Goal: Task Accomplishment & Management: Use online tool/utility

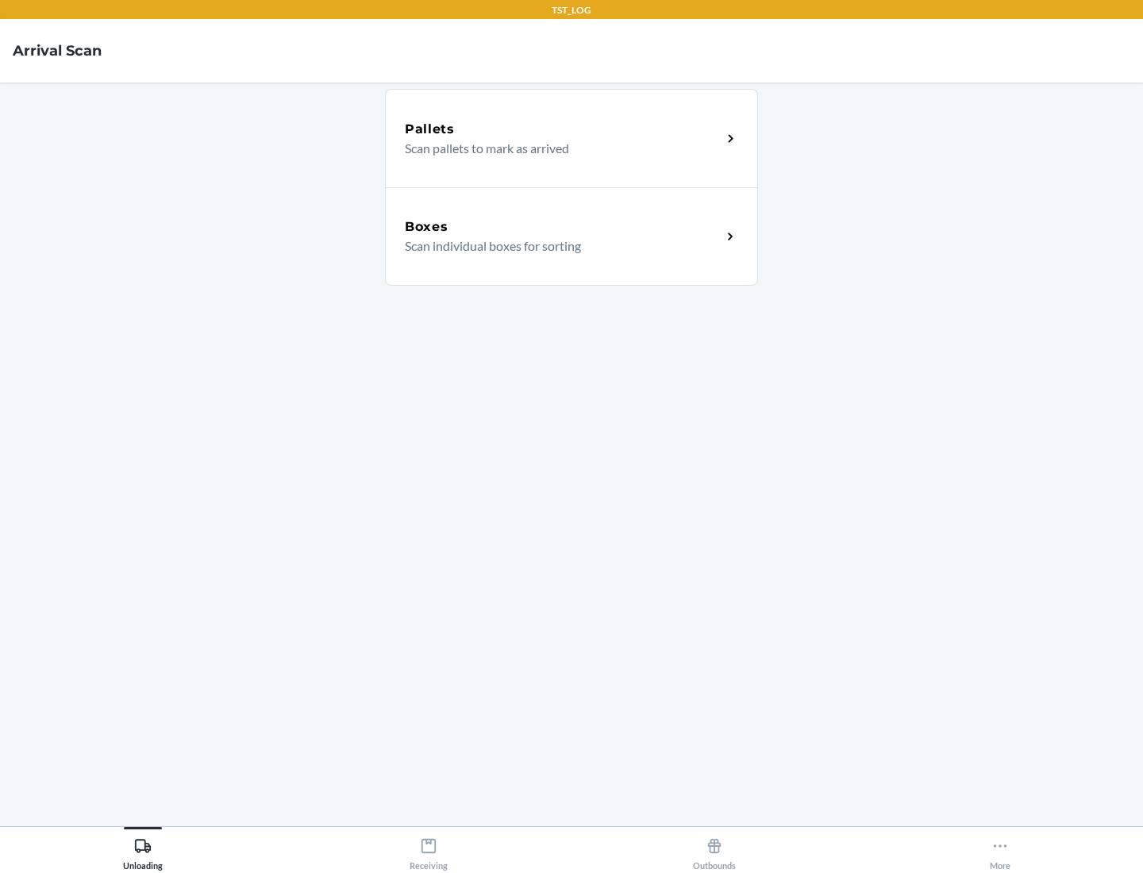
click at [563, 227] on div "Boxes" at bounding box center [563, 227] width 317 height 19
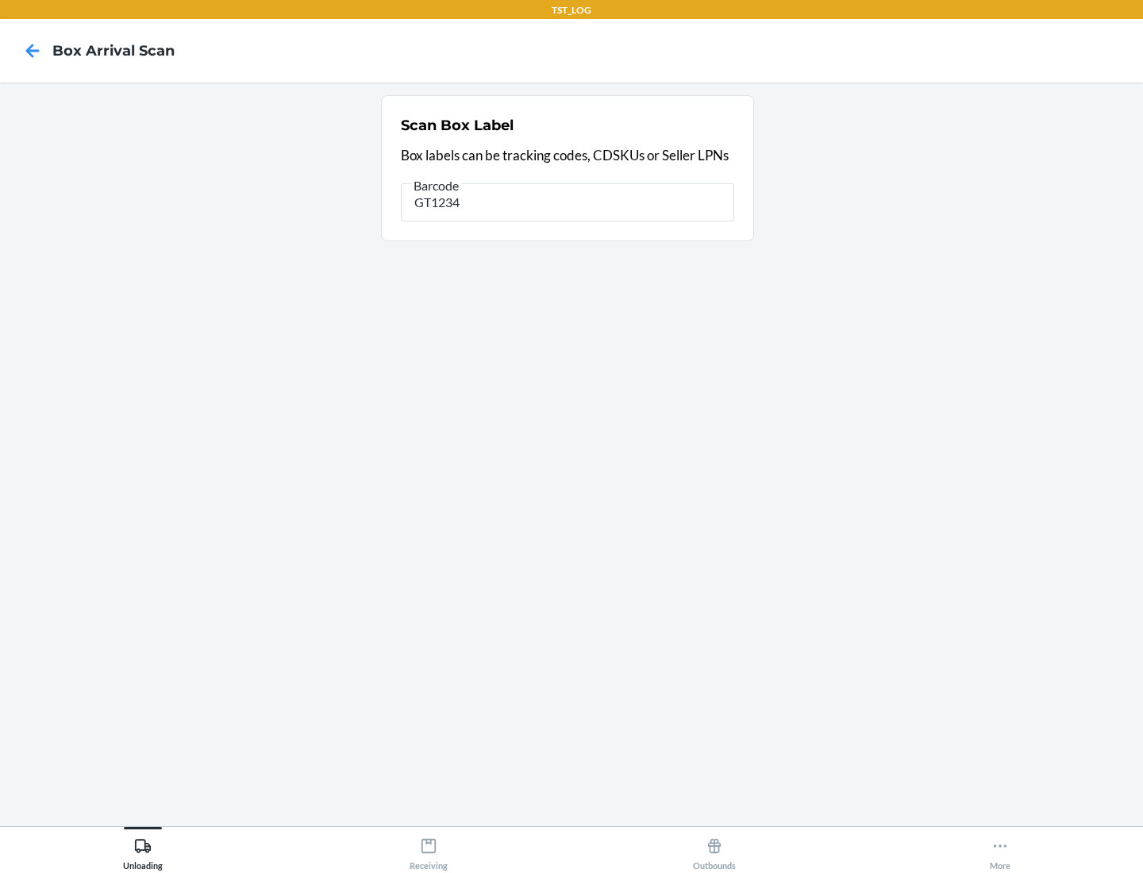
type input "GT1234"
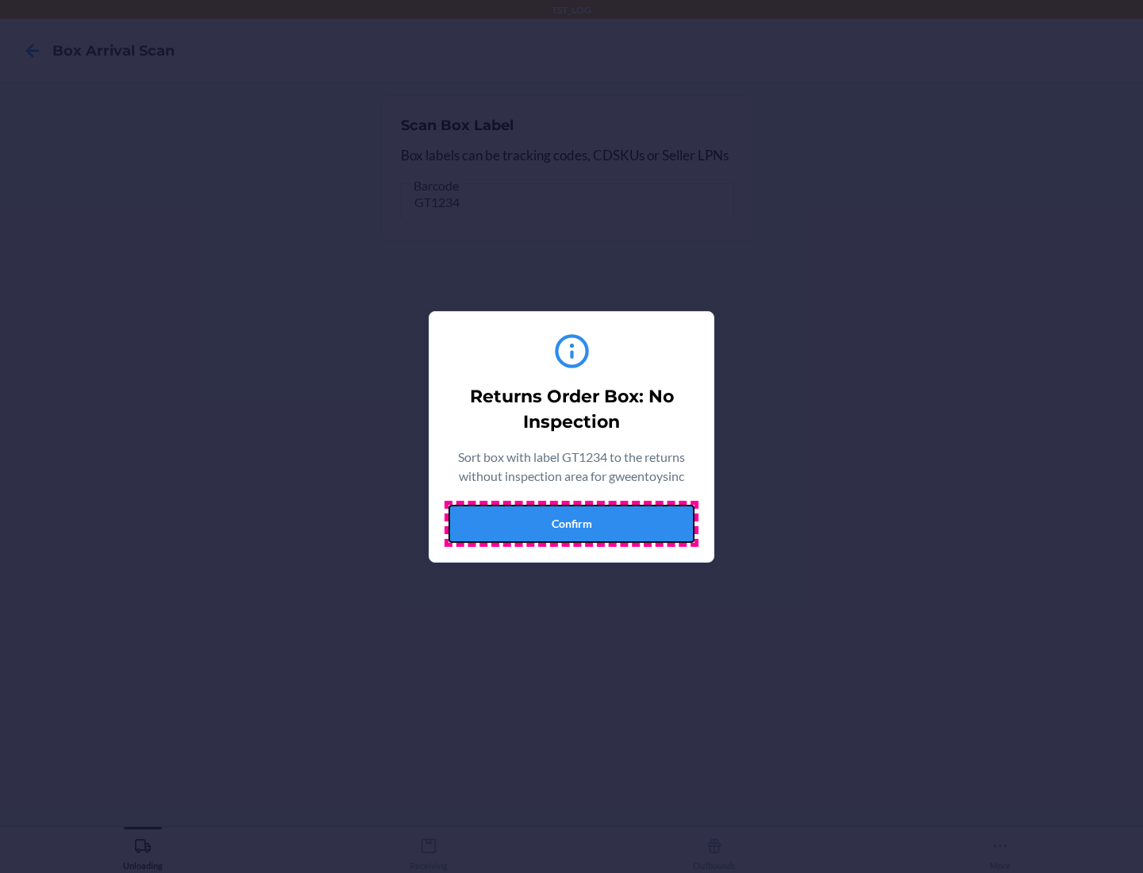
click at [572, 523] on button "Confirm" at bounding box center [572, 524] width 246 height 38
